Goal: Task Accomplishment & Management: Use online tool/utility

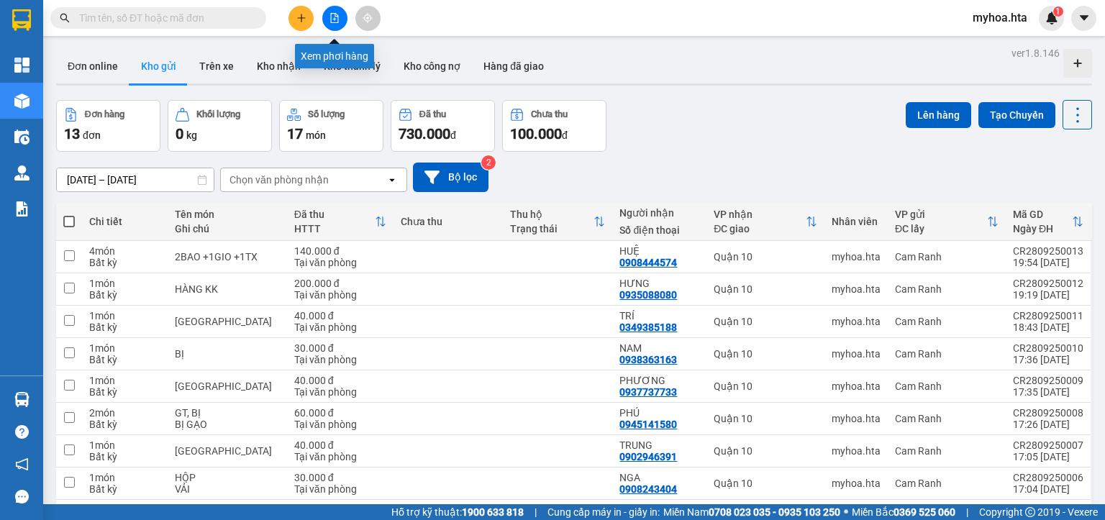
click at [335, 17] on icon "file-add" at bounding box center [335, 18] width 10 height 10
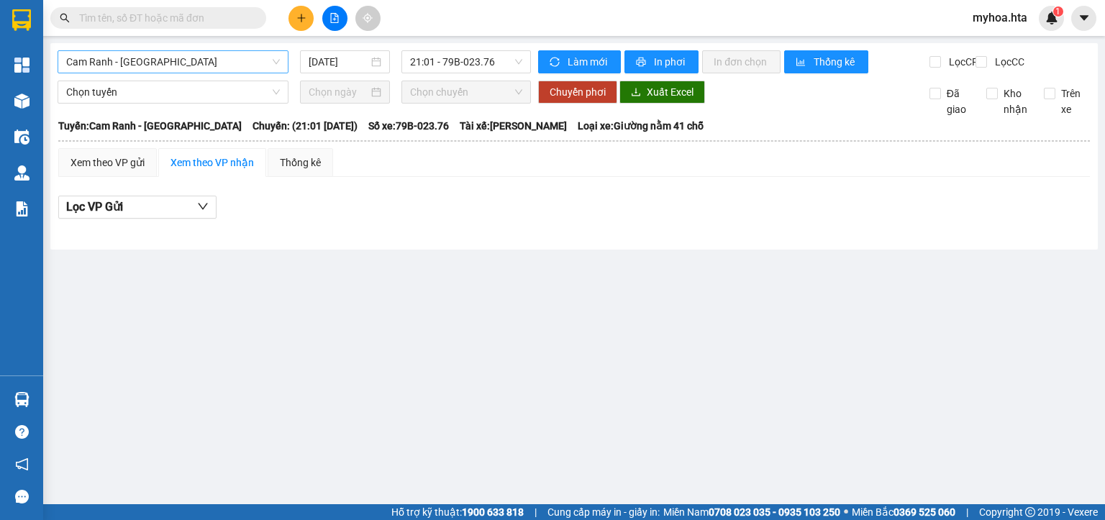
click at [213, 62] on span "Cam Ranh - [GEOGRAPHIC_DATA]" at bounding box center [173, 62] width 214 height 22
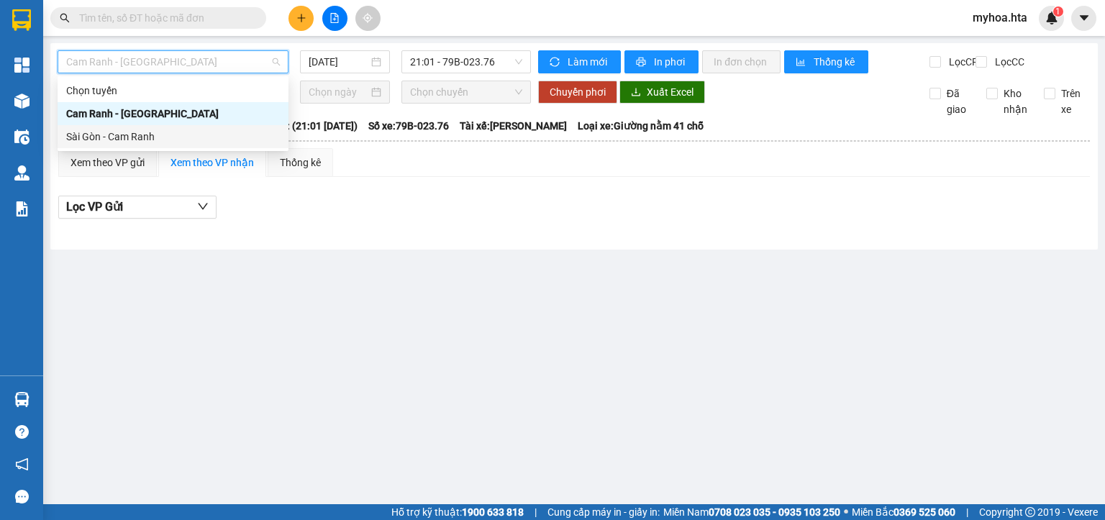
click at [209, 135] on div "Sài Gòn - Cam Ranh" at bounding box center [173, 137] width 214 height 16
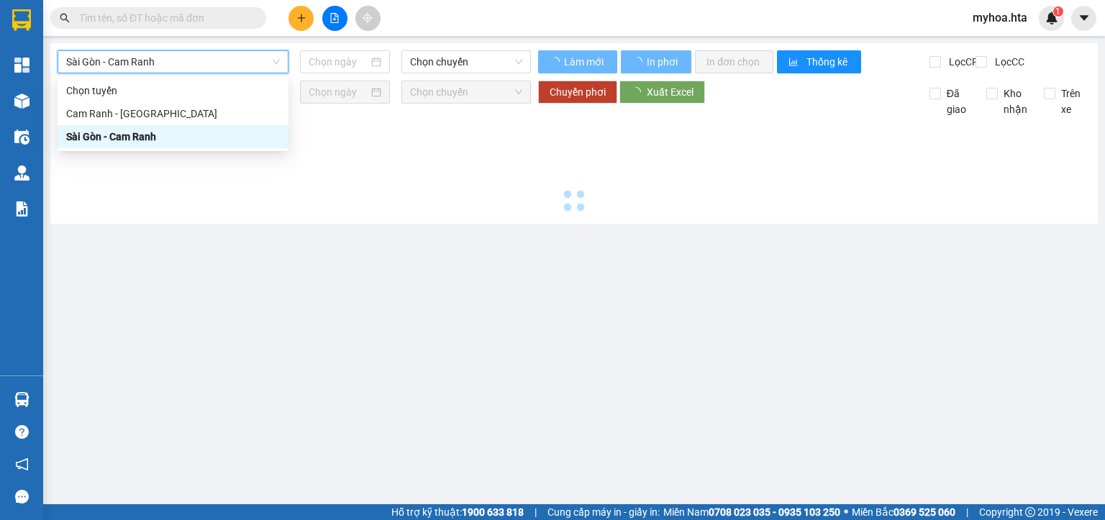
type input "[DATE]"
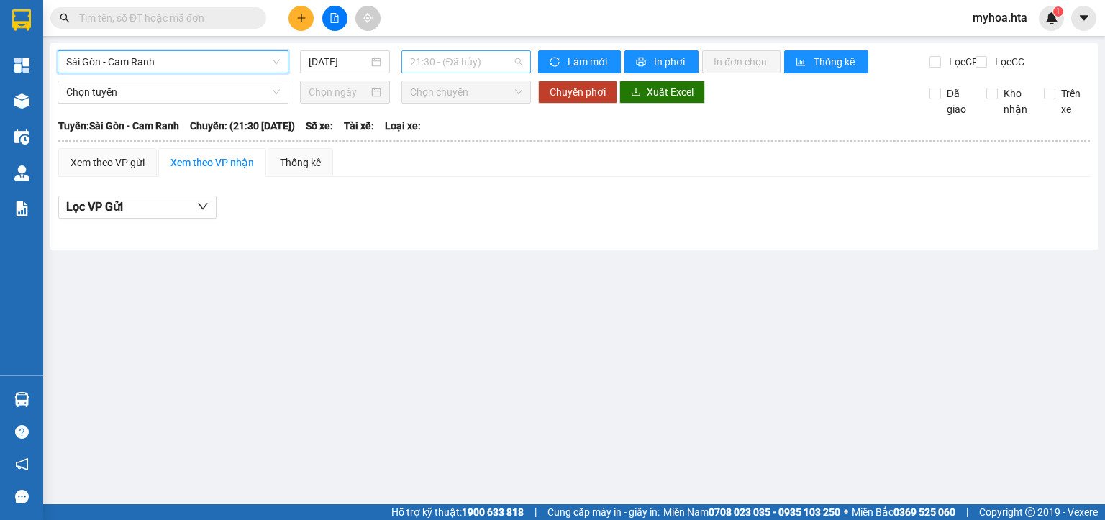
click at [474, 61] on span "21:30 - (Đã hủy)" at bounding box center [466, 62] width 113 height 22
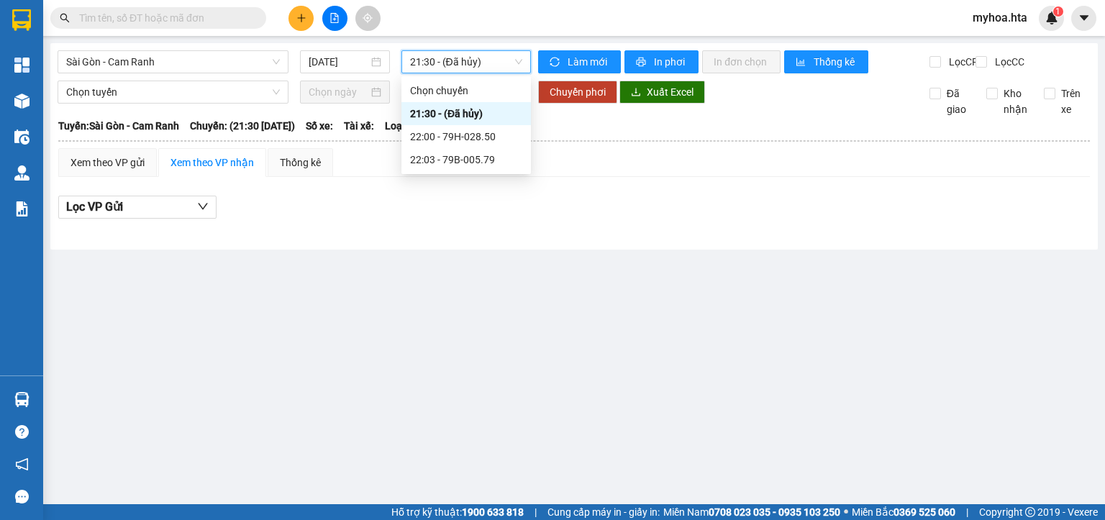
click at [474, 61] on span "21:30 - (Đã hủy)" at bounding box center [466, 62] width 113 height 22
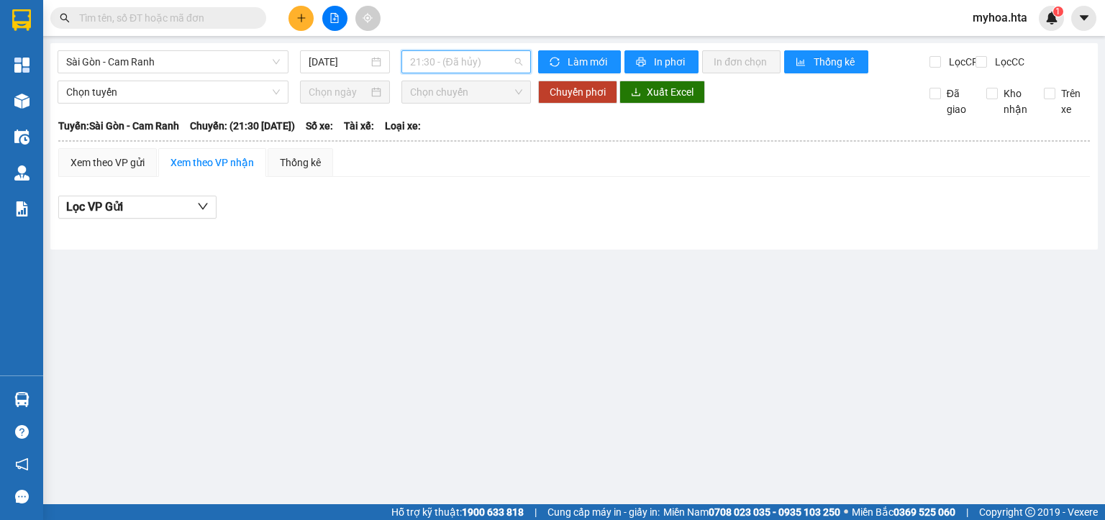
click at [474, 65] on span "21:30 - (Đã hủy)" at bounding box center [466, 62] width 113 height 22
click at [484, 203] on div "Lọc VP Gửi" at bounding box center [574, 212] width 1032 height 46
click at [507, 62] on span "21:30 - (Đã hủy)" at bounding box center [466, 62] width 113 height 22
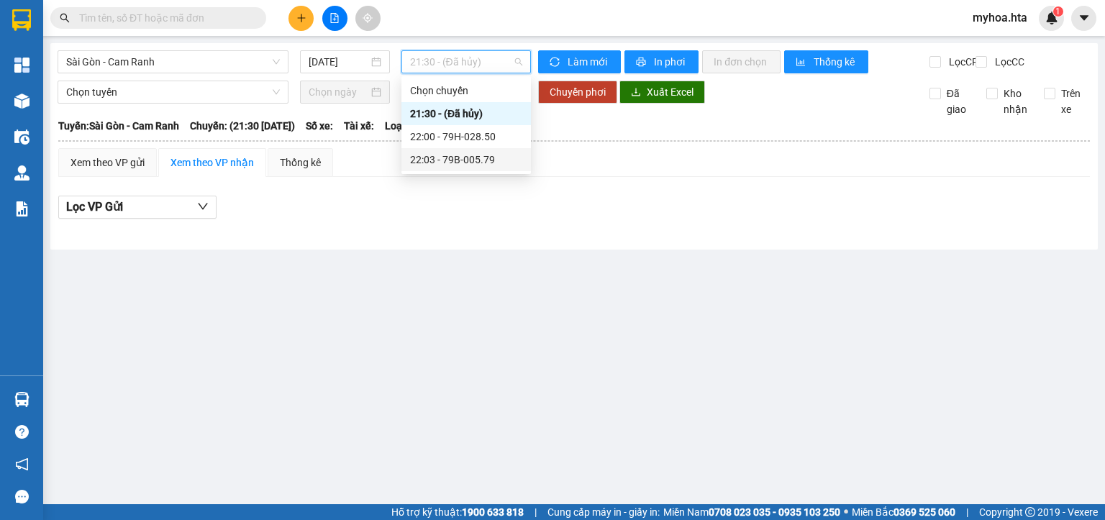
click at [484, 158] on div "22:03 - 79B-005.79" at bounding box center [466, 160] width 112 height 16
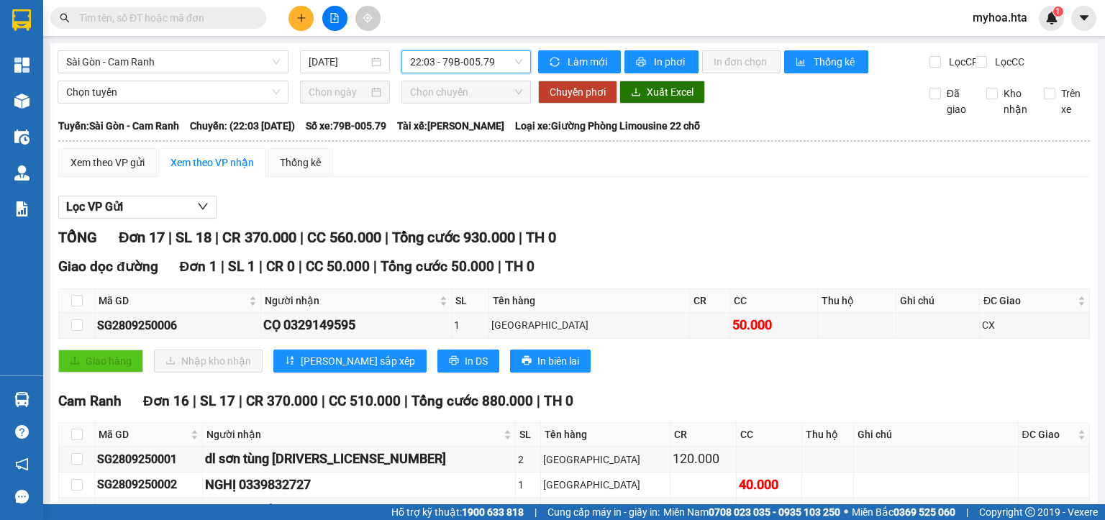
scroll to position [431, 0]
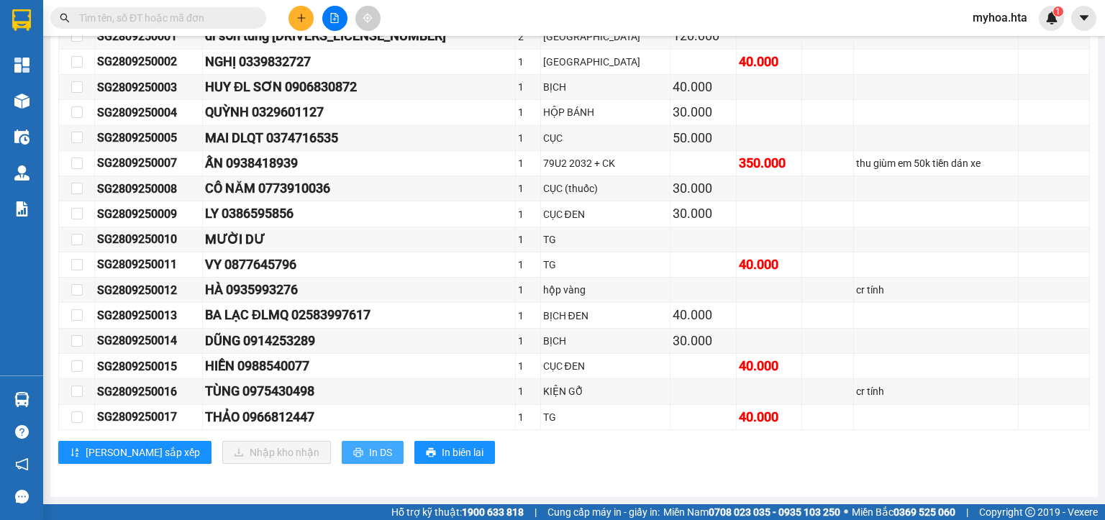
click at [369, 459] on span "In DS" at bounding box center [380, 453] width 23 height 16
